Goal: Information Seeking & Learning: Learn about a topic

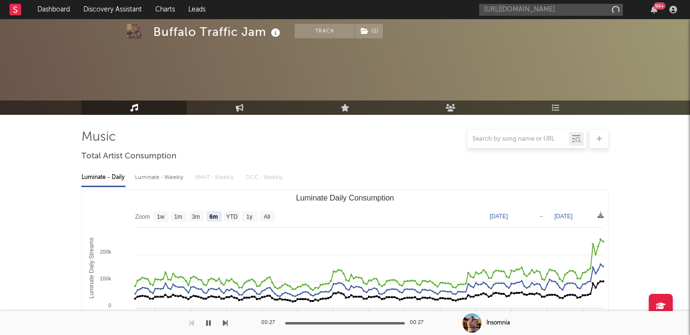
select select "6m"
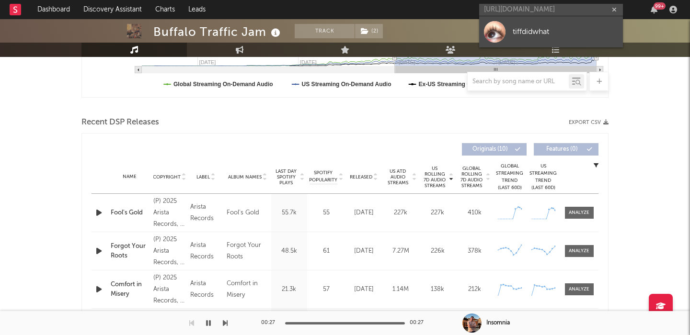
type input "[URL][DOMAIN_NAME]"
click at [556, 22] on link "tiffdidwhat" at bounding box center [551, 31] width 144 height 31
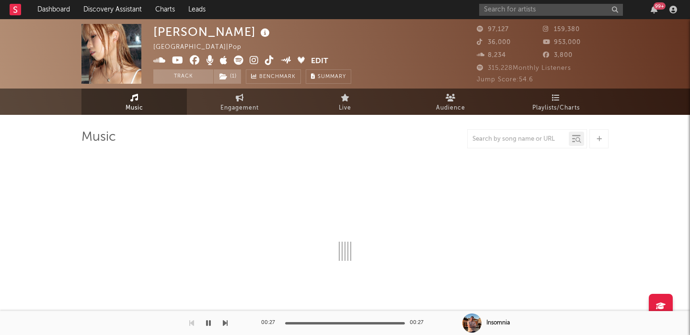
select select "6m"
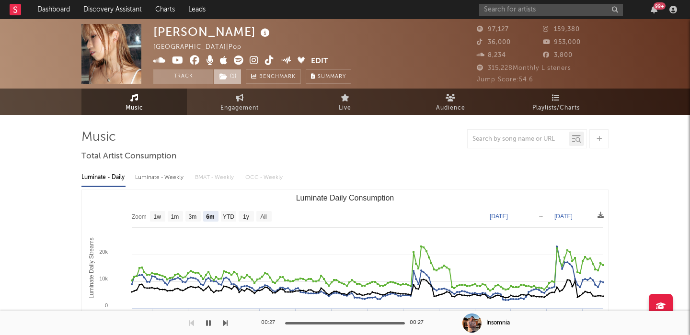
click at [225, 74] on icon at bounding box center [223, 76] width 8 height 7
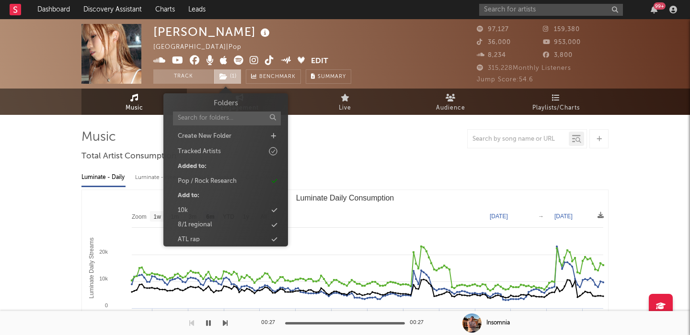
click at [225, 74] on icon at bounding box center [223, 76] width 8 height 7
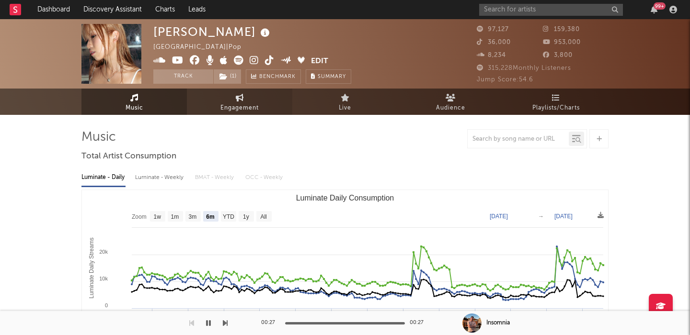
click at [229, 96] on link "Engagement" at bounding box center [239, 102] width 105 height 26
select select "1w"
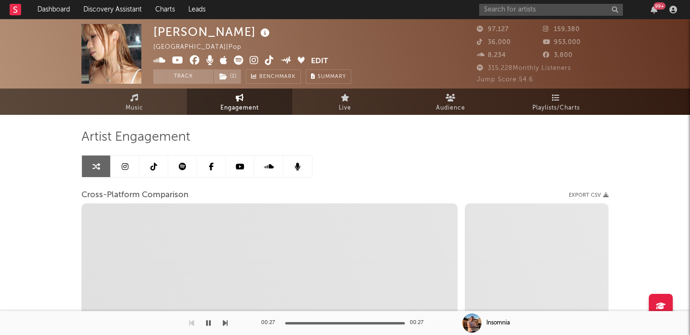
click at [252, 61] on icon at bounding box center [254, 61] width 9 height 10
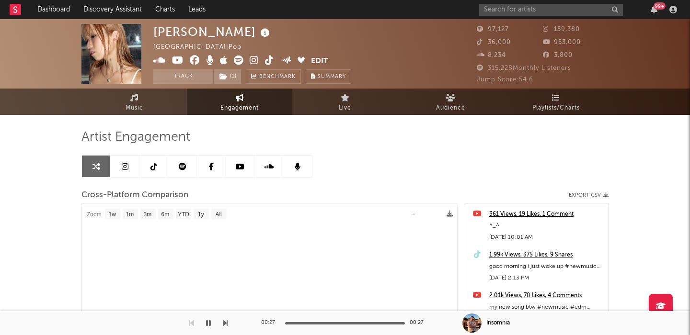
select select "1m"
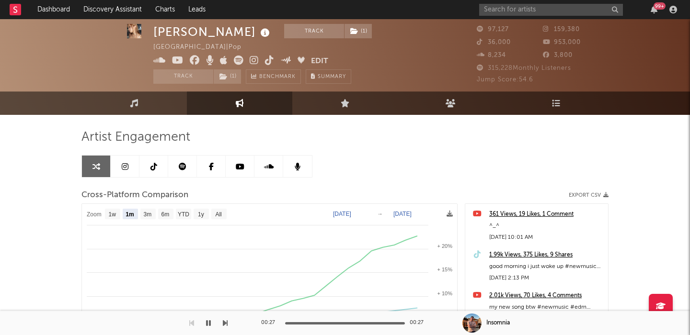
scroll to position [69, 0]
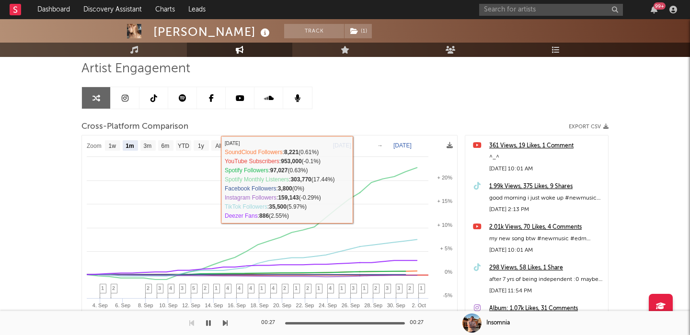
click at [127, 90] on link at bounding box center [125, 98] width 29 height 22
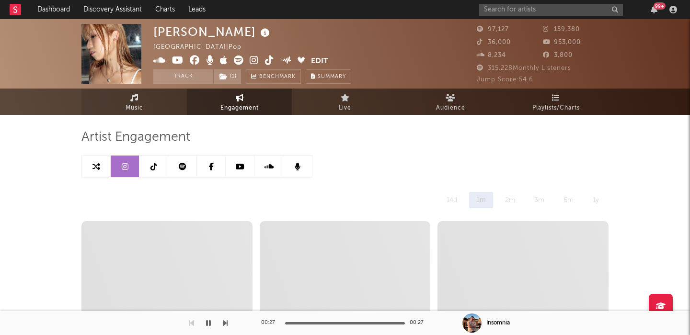
click at [147, 104] on link "Music" at bounding box center [133, 102] width 105 height 26
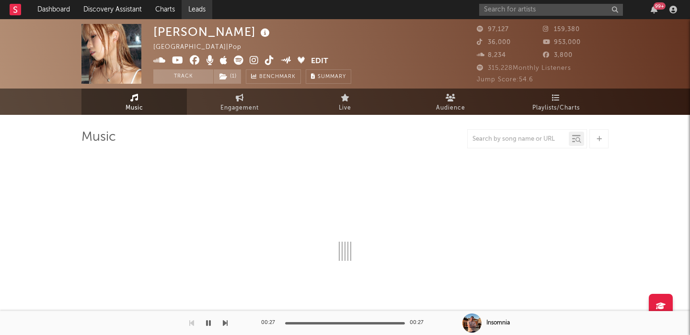
select select "6m"
